Goal: Information Seeking & Learning: Learn about a topic

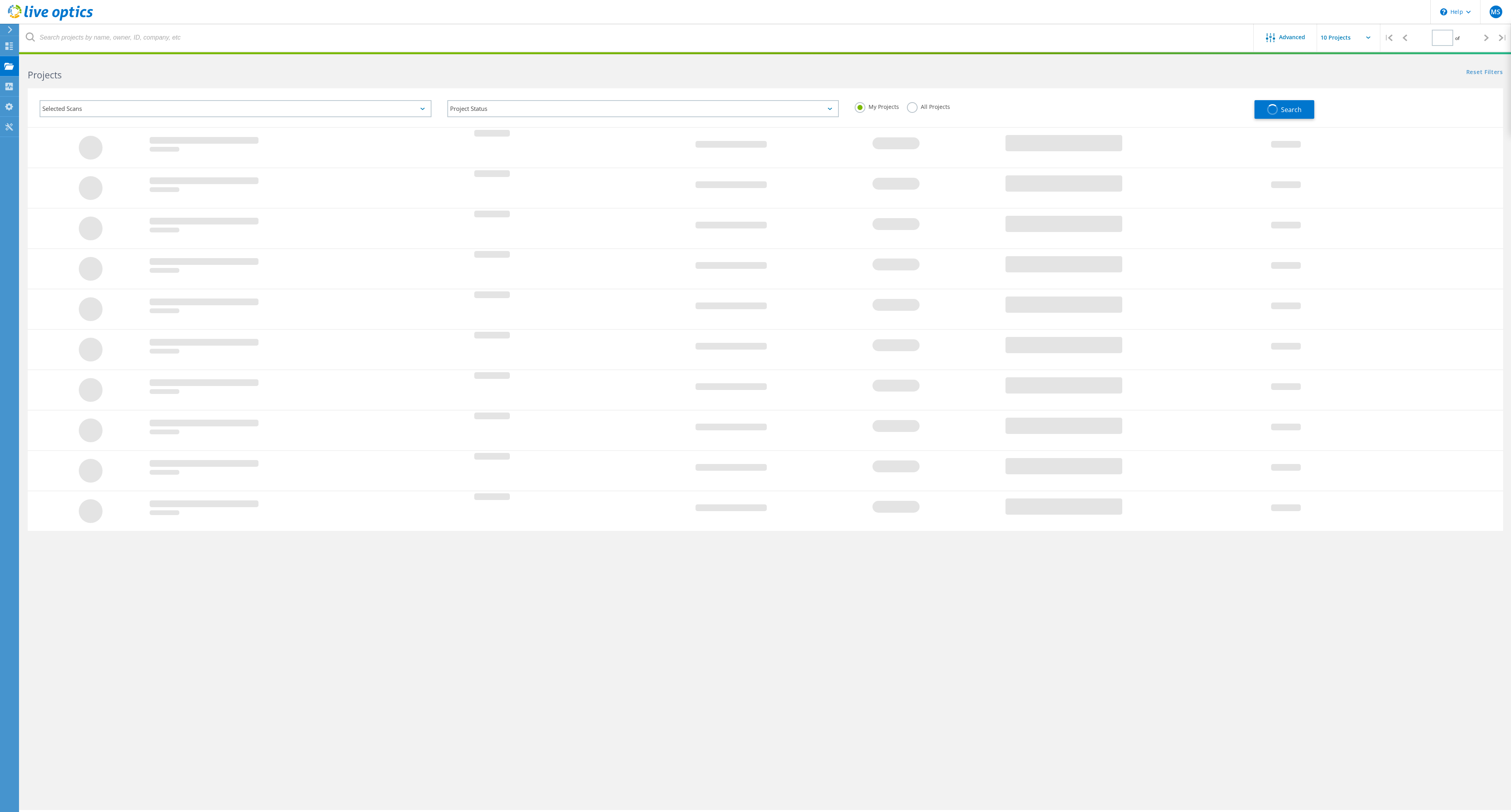
type input "1"
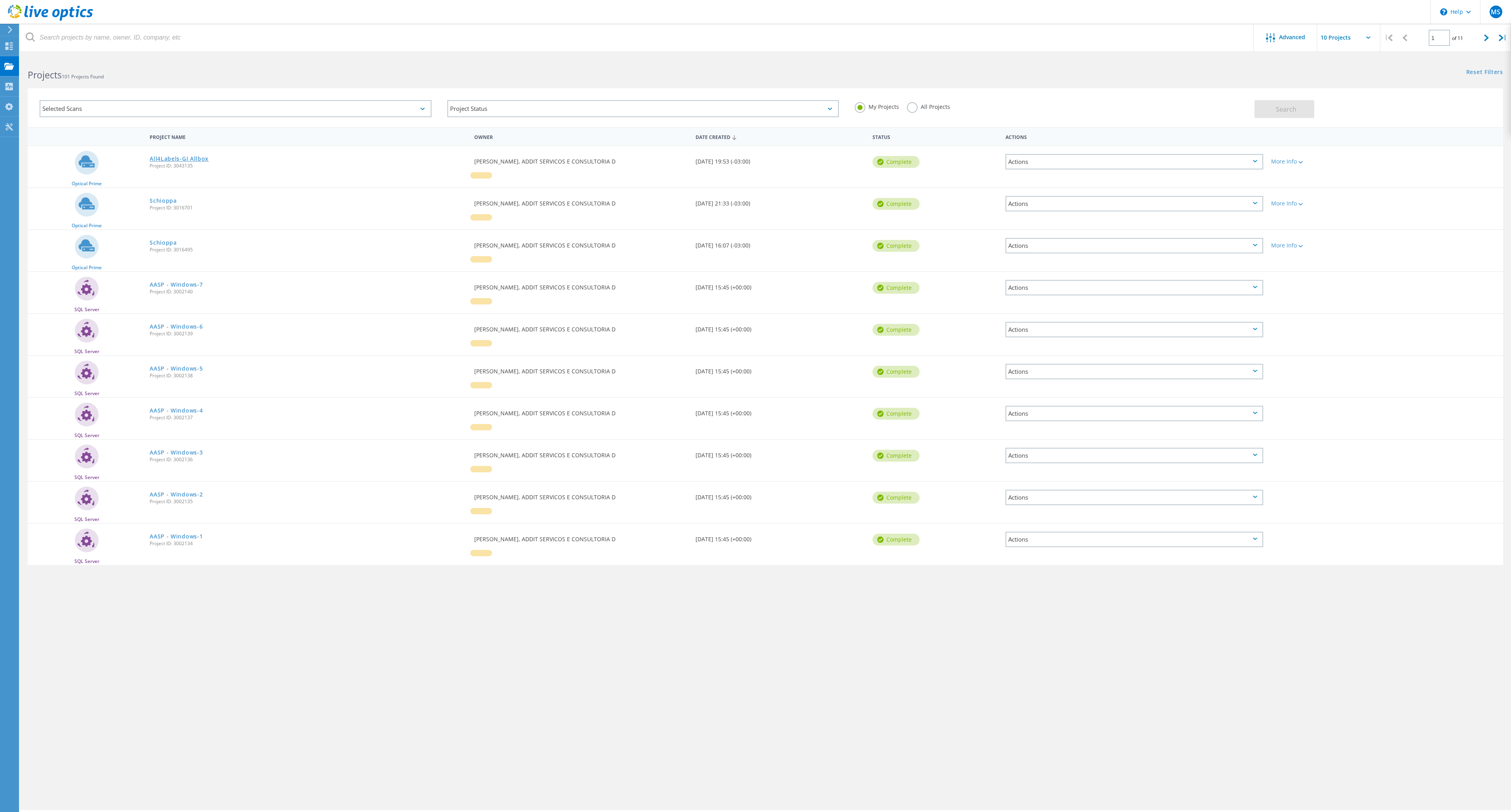
click at [200, 161] on link "All4Labels-GI Allbox" at bounding box center [179, 158] width 59 height 5
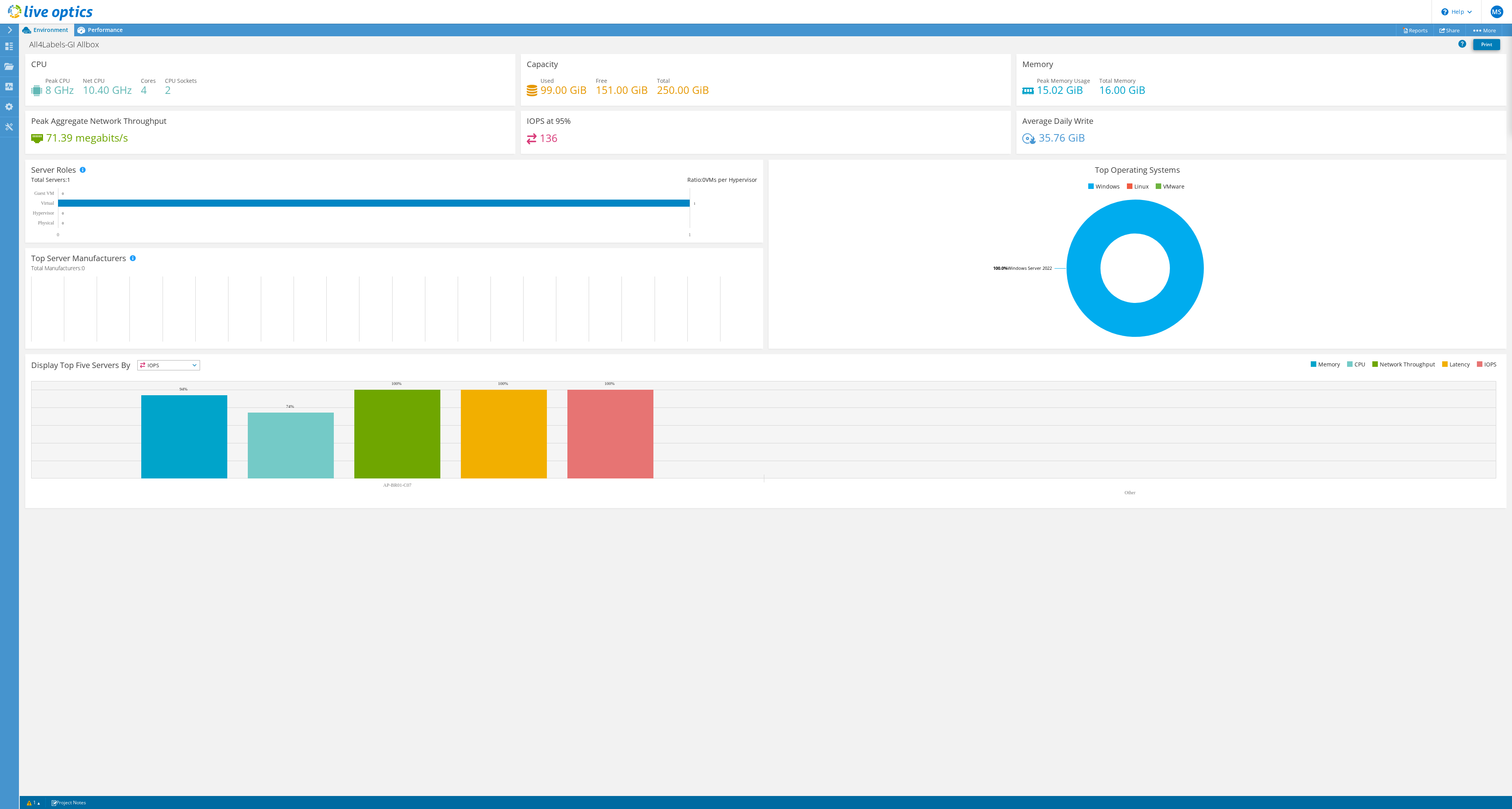
click at [89, 26] on div at bounding box center [46, 13] width 93 height 26
click at [96, 31] on span "Performance" at bounding box center [105, 29] width 35 height 8
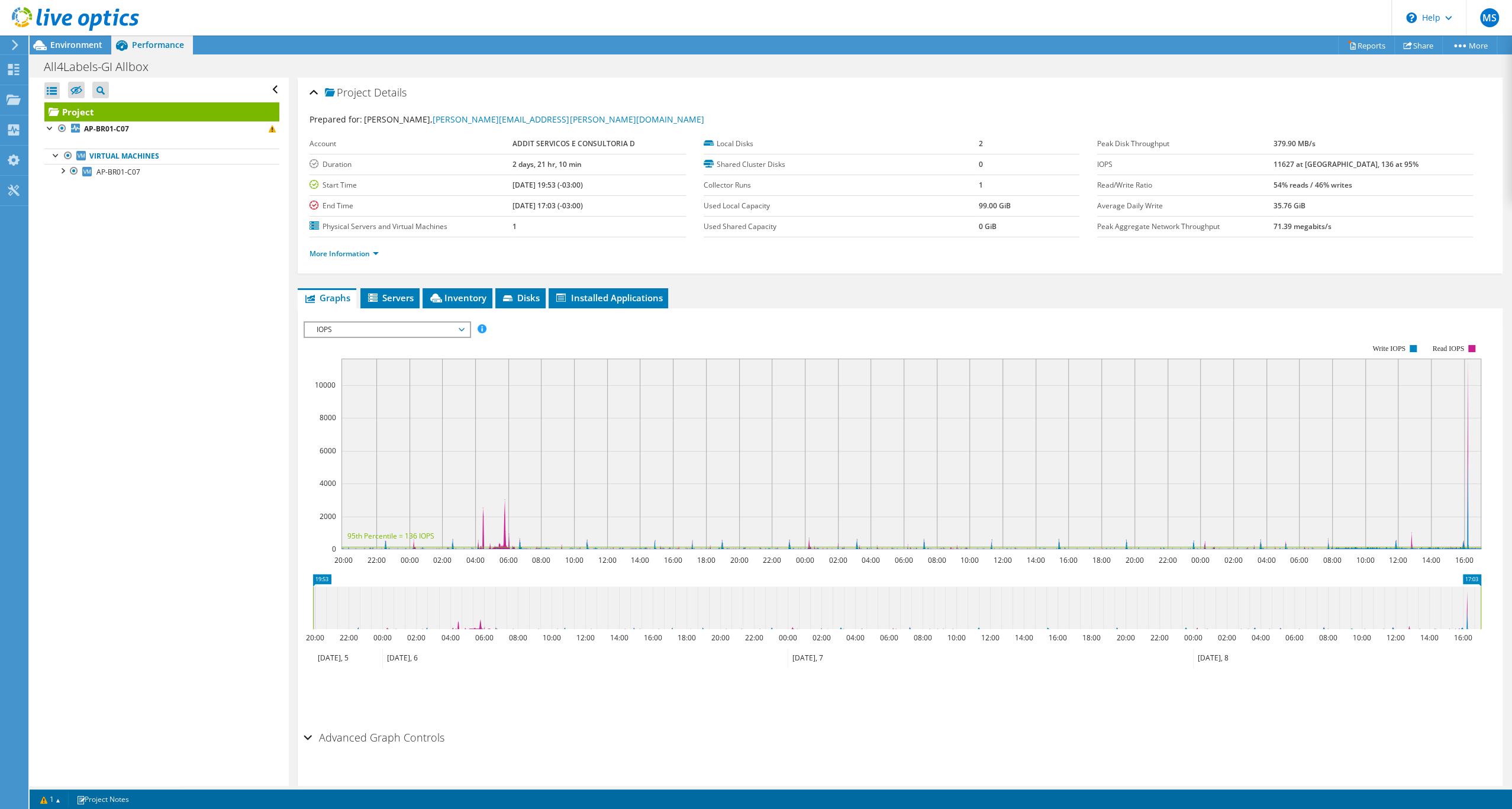
click at [438, 337] on span "IOPS" at bounding box center [386, 329] width 152 height 14
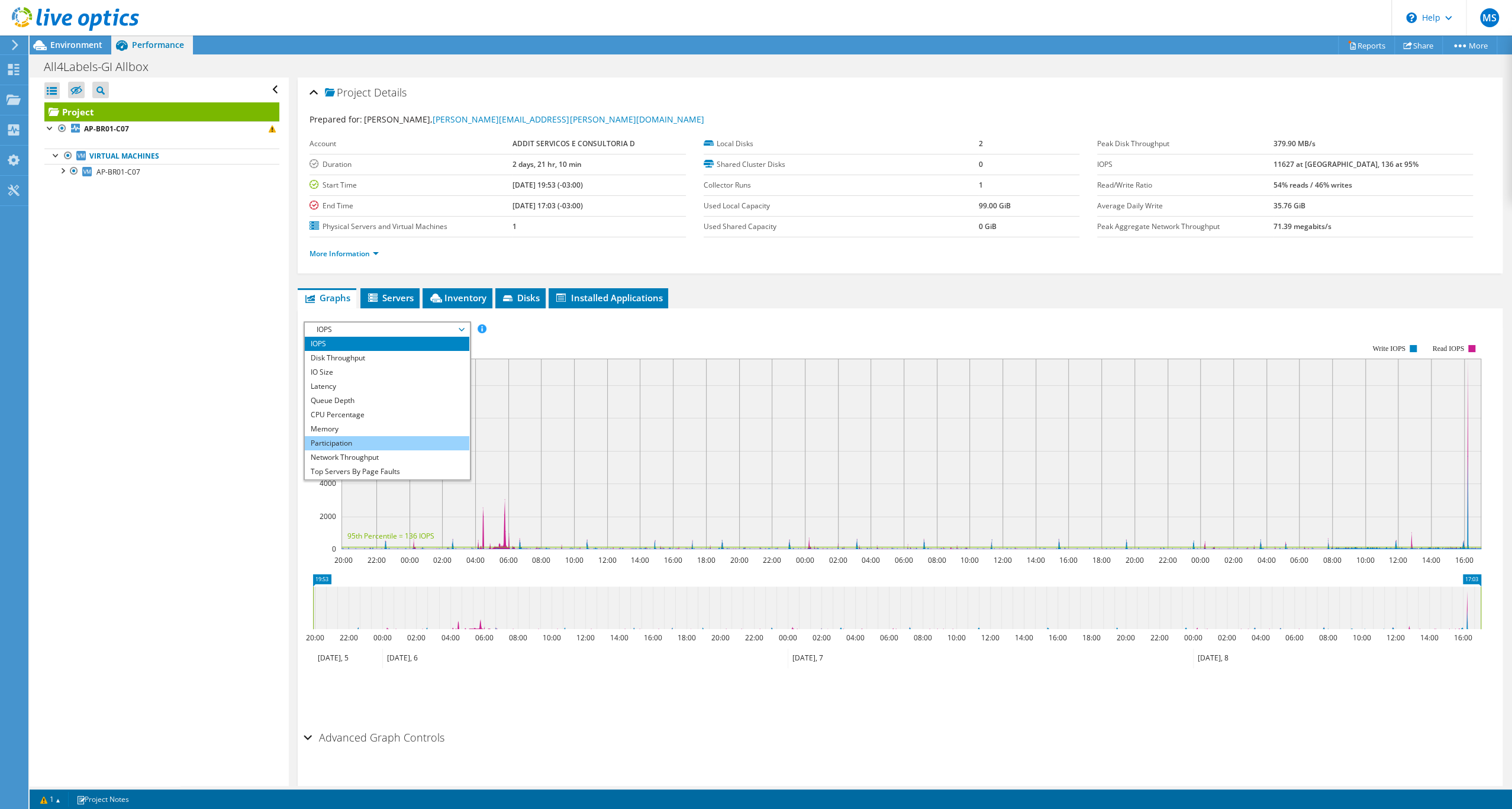
scroll to position [89, 0]
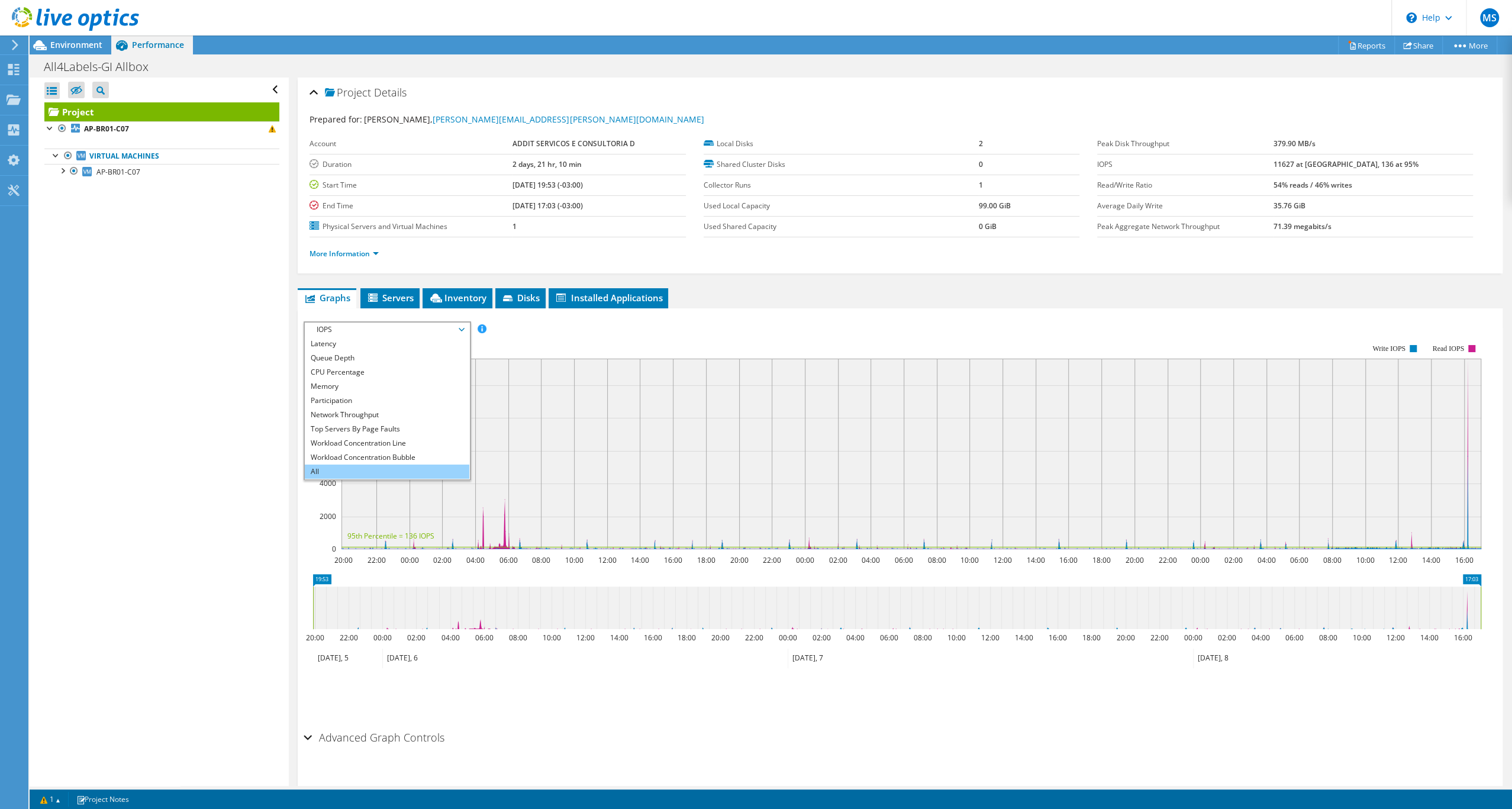
click at [405, 479] on li "All" at bounding box center [386, 472] width 164 height 14
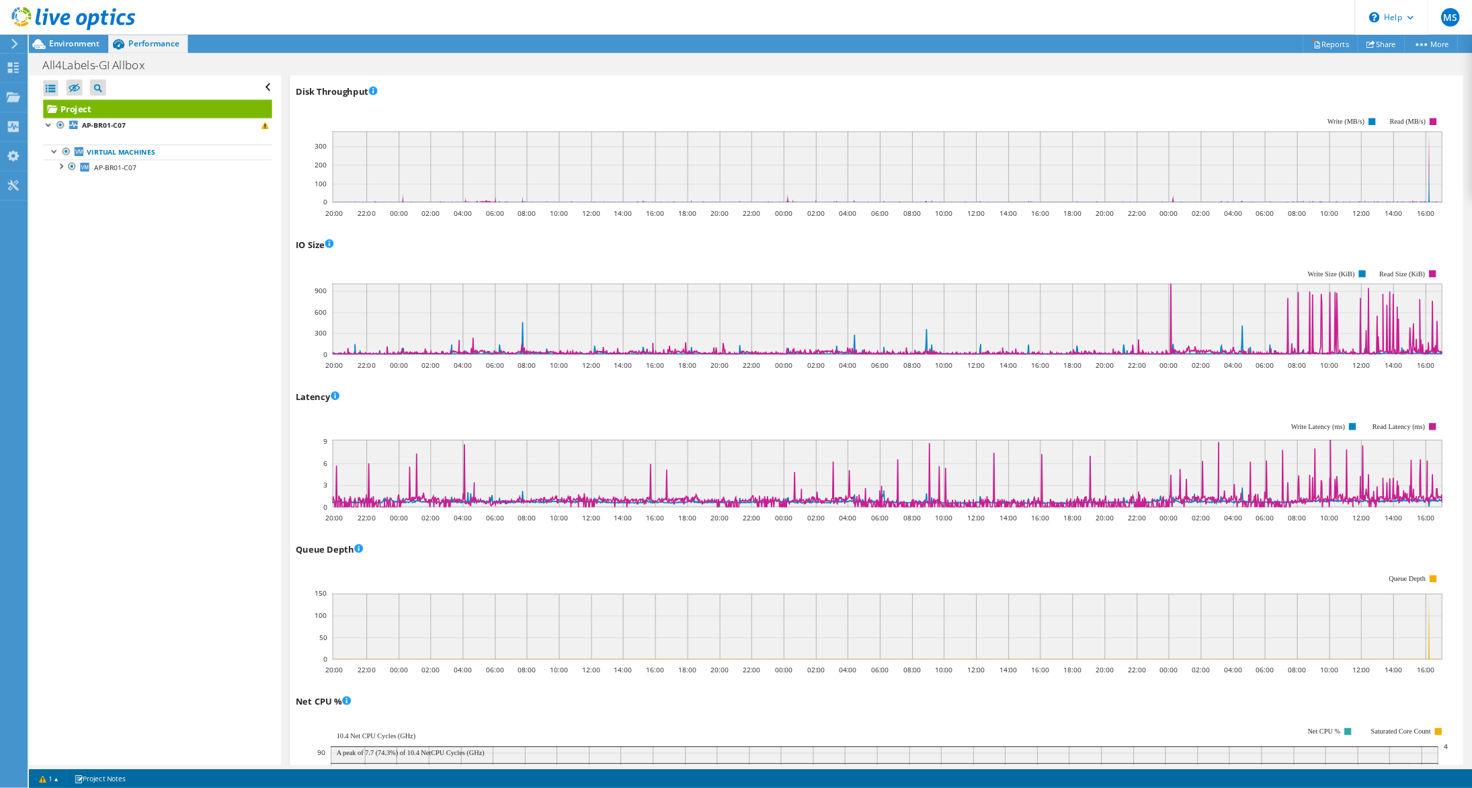
scroll to position [0, 0]
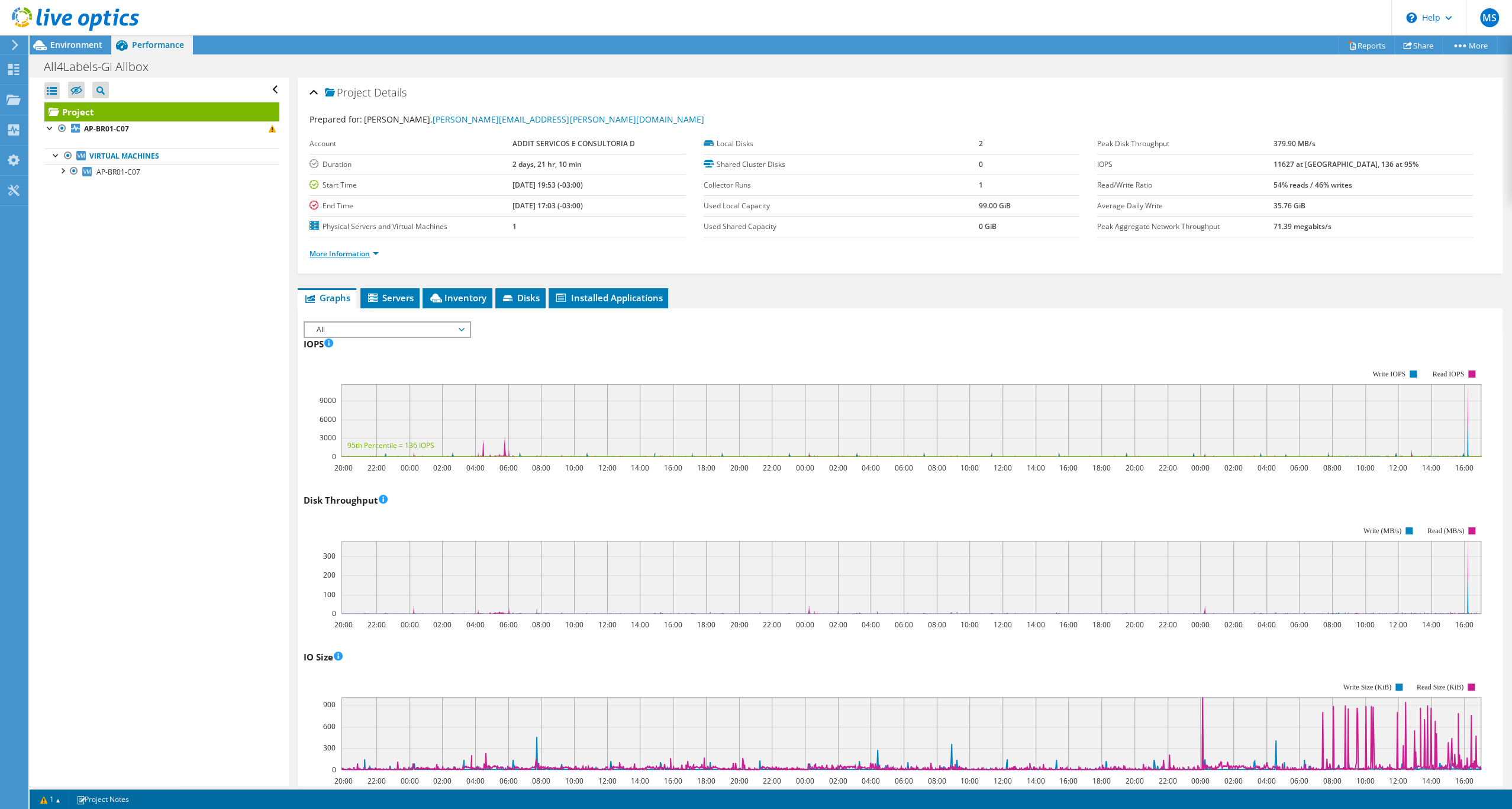
click at [374, 259] on link "More Information" at bounding box center [344, 253] width 70 height 10
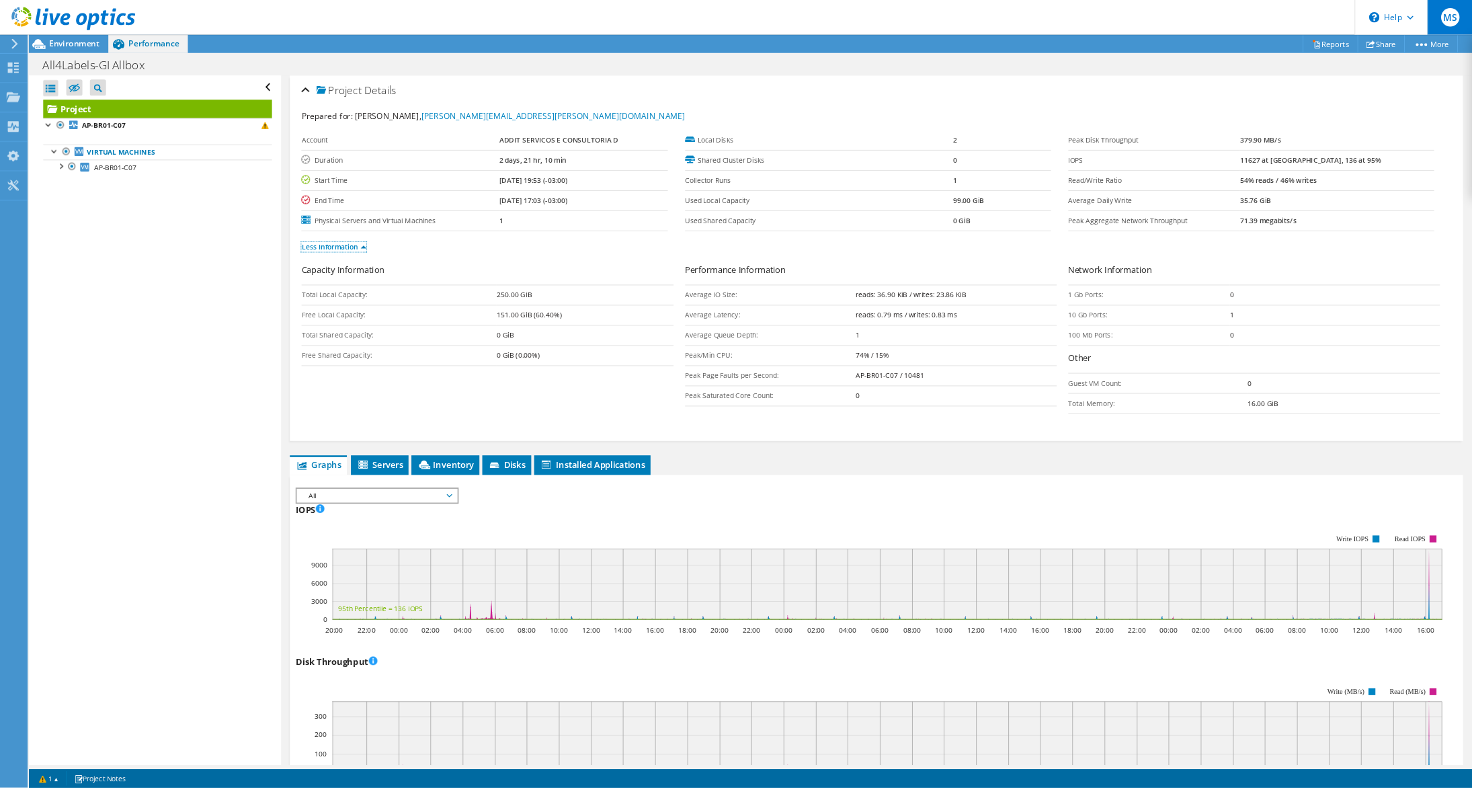
scroll to position [101, 0]
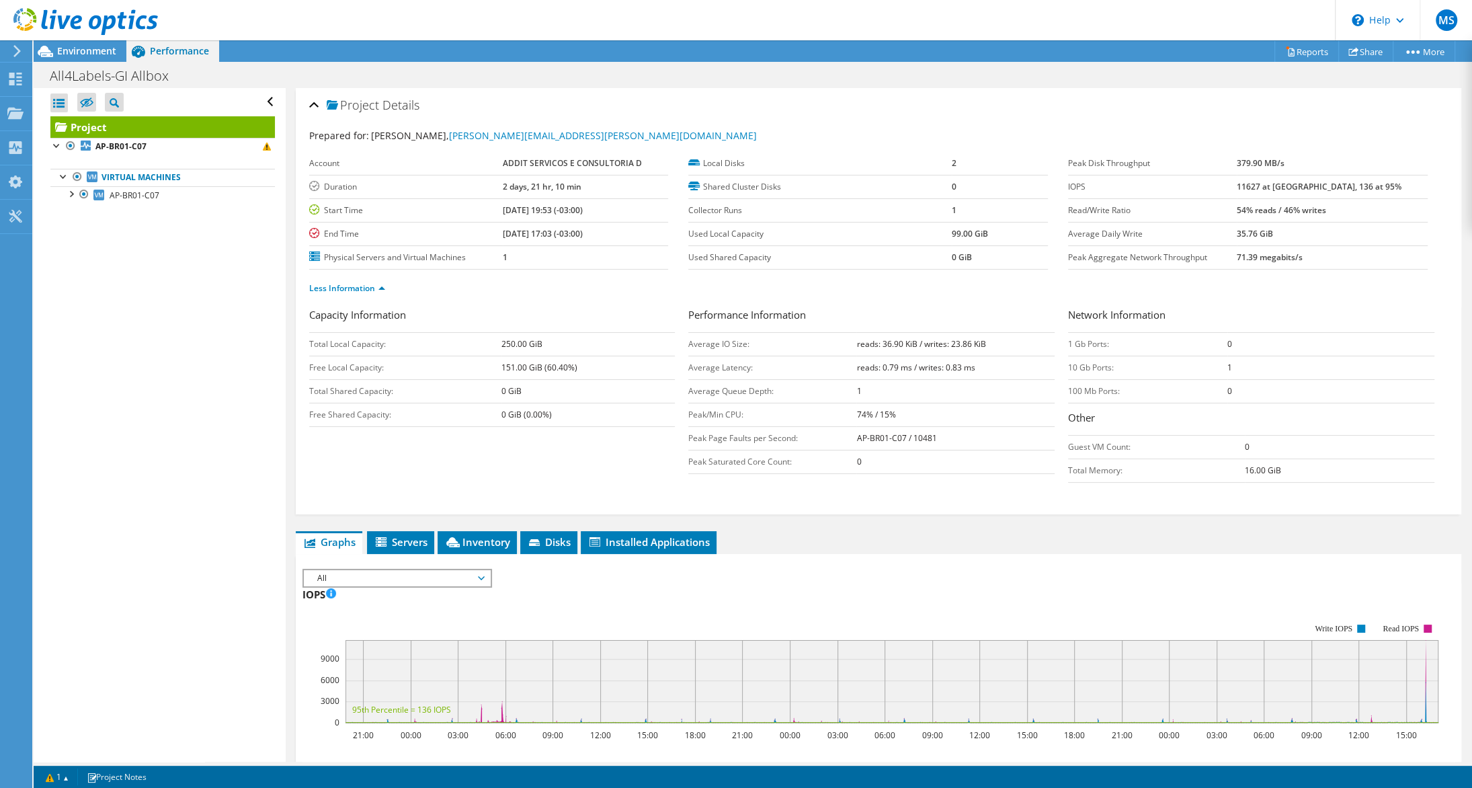
drag, startPoint x: 1338, startPoint y: 214, endPoint x: 1358, endPoint y: 217, distance: 19.8
click at [1375, 192] on b "11627 at [GEOGRAPHIC_DATA], 136 at 95%" at bounding box center [1319, 186] width 165 height 11
drag, startPoint x: 1273, startPoint y: 216, endPoint x: 1303, endPoint y: 214, distance: 29.6
click at [1303, 198] on tr "IOPS 11627 at [GEOGRAPHIC_DATA], 136 at 95%" at bounding box center [1248, 187] width 360 height 24
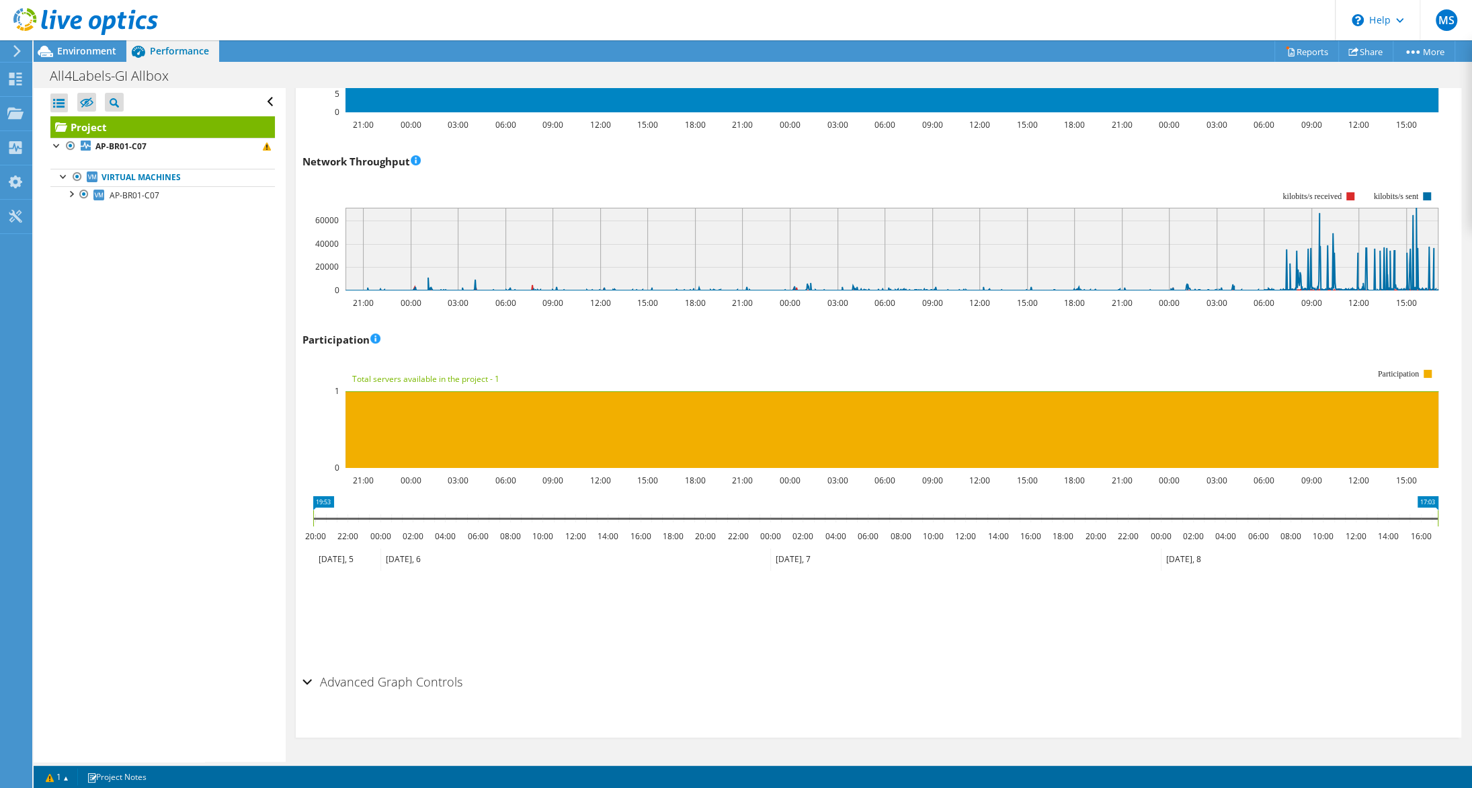
scroll to position [1845, 0]
drag, startPoint x: 1353, startPoint y: 509, endPoint x: 1252, endPoint y: 509, distance: 100.8
click at [1252, 510] on rect at bounding box center [1250, 518] width 5 height 16
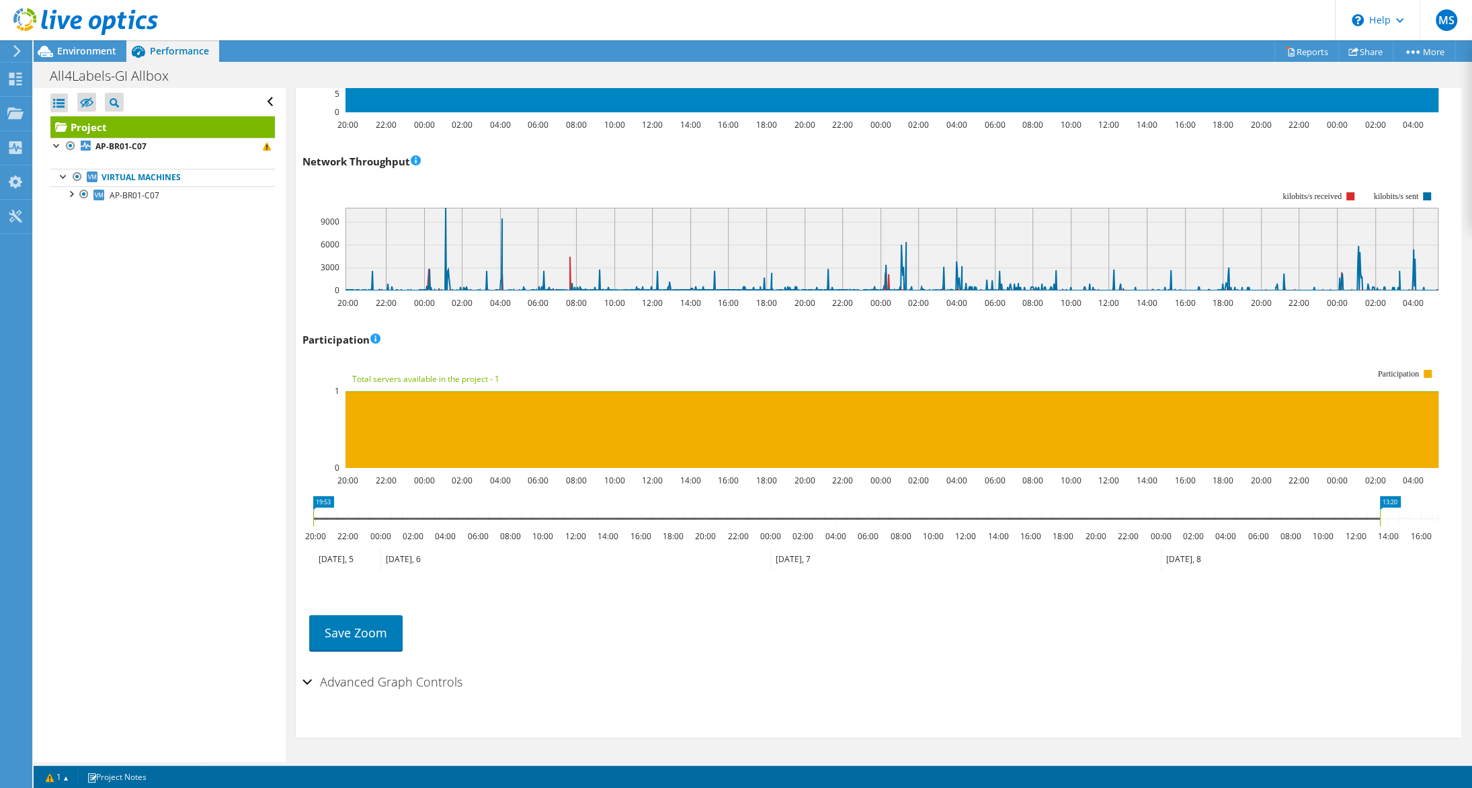
drag, startPoint x: 1245, startPoint y: 510, endPoint x: 1377, endPoint y: 510, distance: 132.4
click at [1377, 510] on rect at bounding box center [1379, 518] width 5 height 16
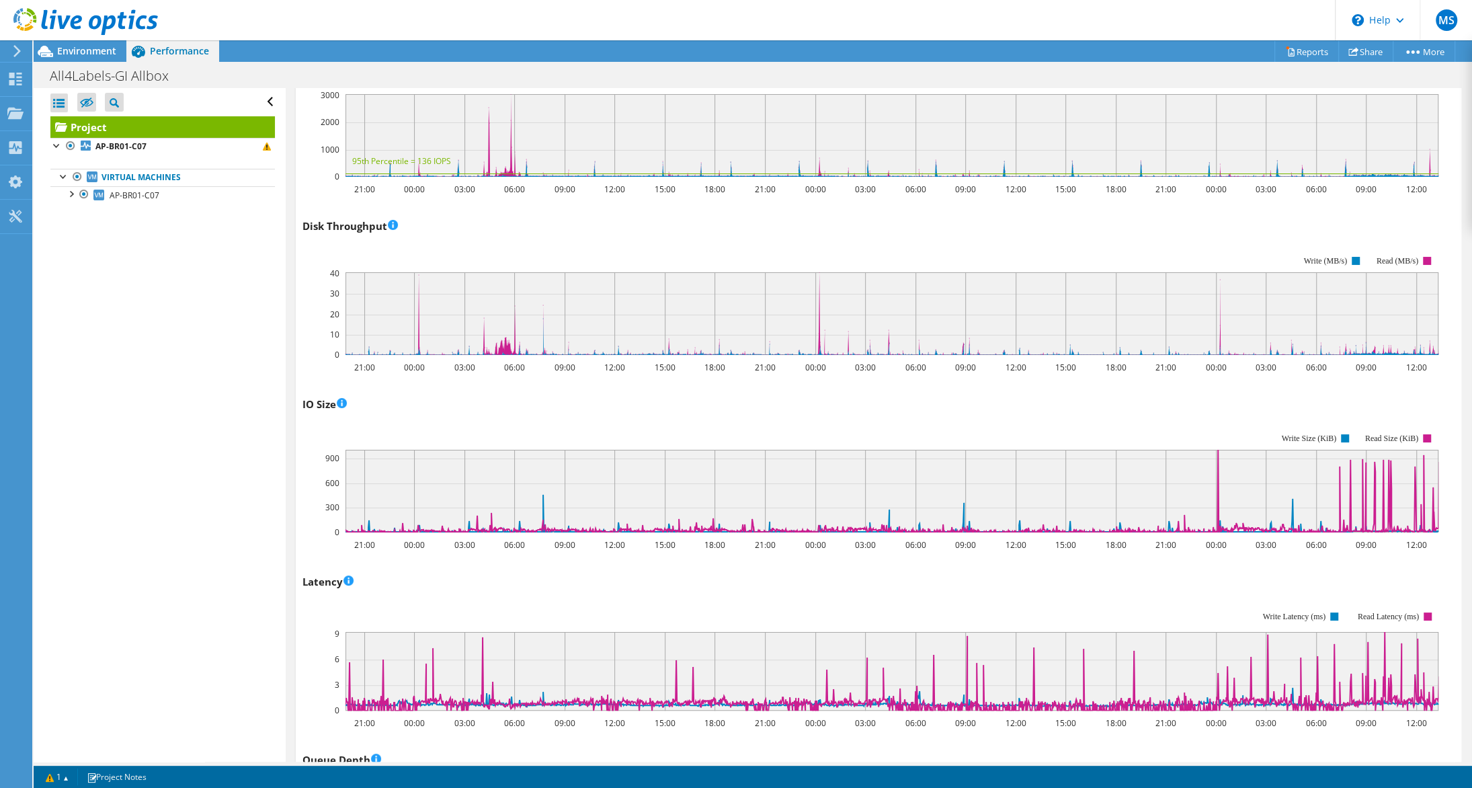
scroll to position [678, 0]
